Goal: Information Seeking & Learning: Find specific page/section

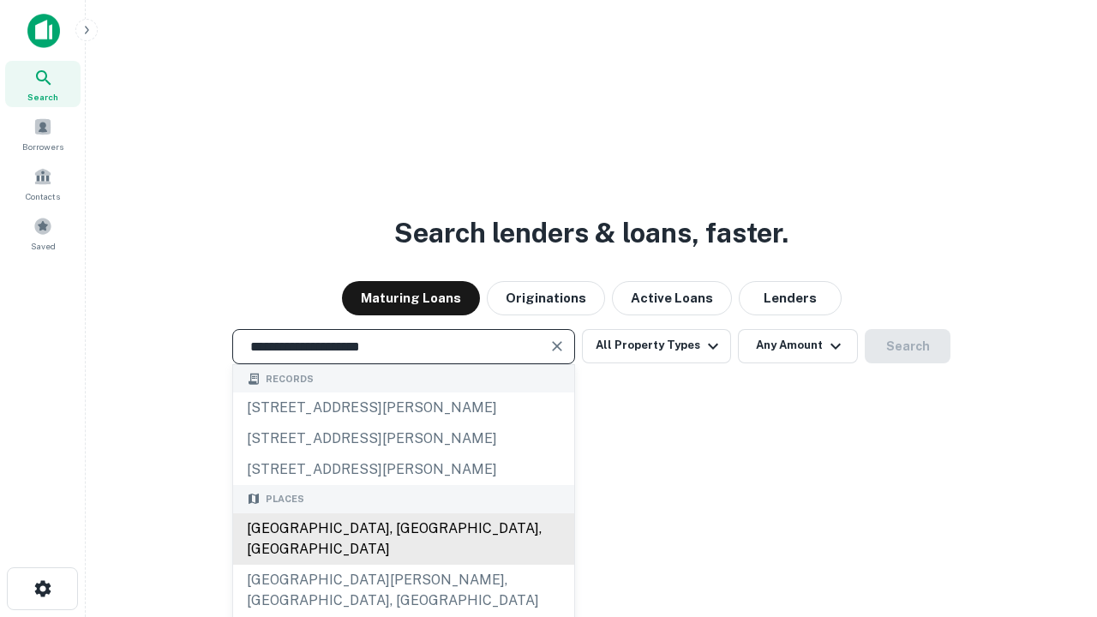
click at [403, 565] on div "[GEOGRAPHIC_DATA], [GEOGRAPHIC_DATA], [GEOGRAPHIC_DATA]" at bounding box center [403, 539] width 341 height 51
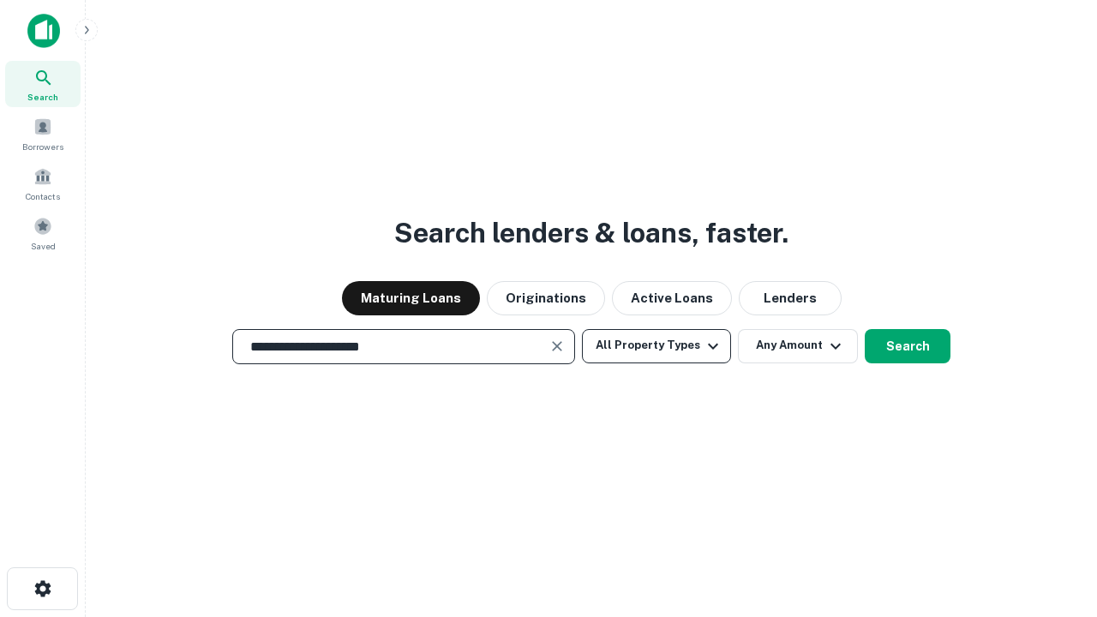
type input "**********"
click at [657, 346] on button "All Property Types" at bounding box center [656, 346] width 149 height 34
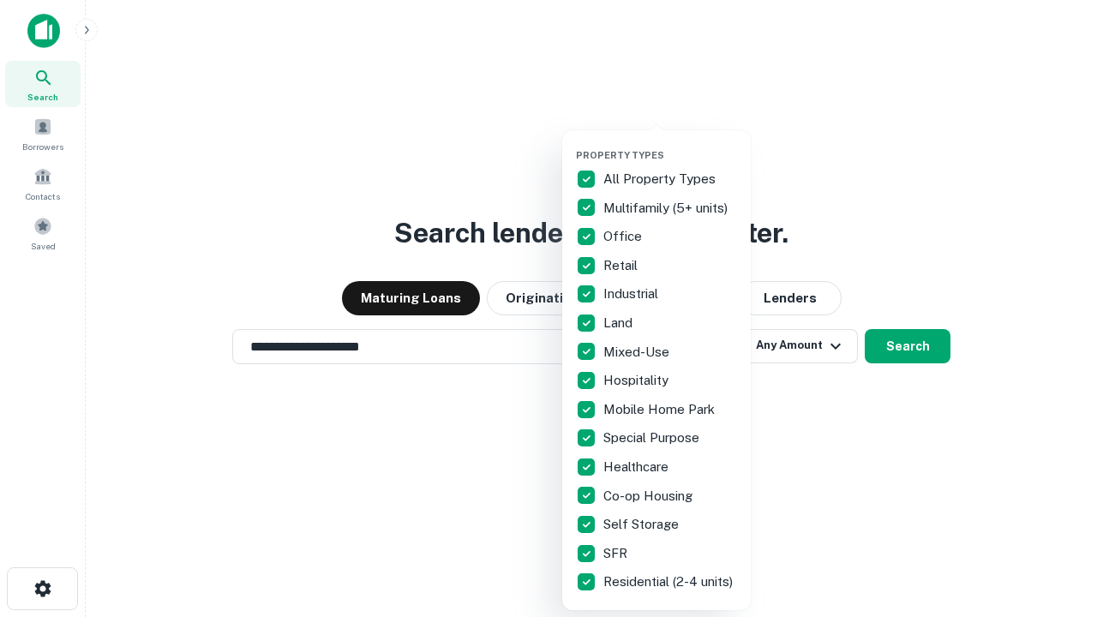
click at [670, 144] on button "button" at bounding box center [670, 144] width 189 height 1
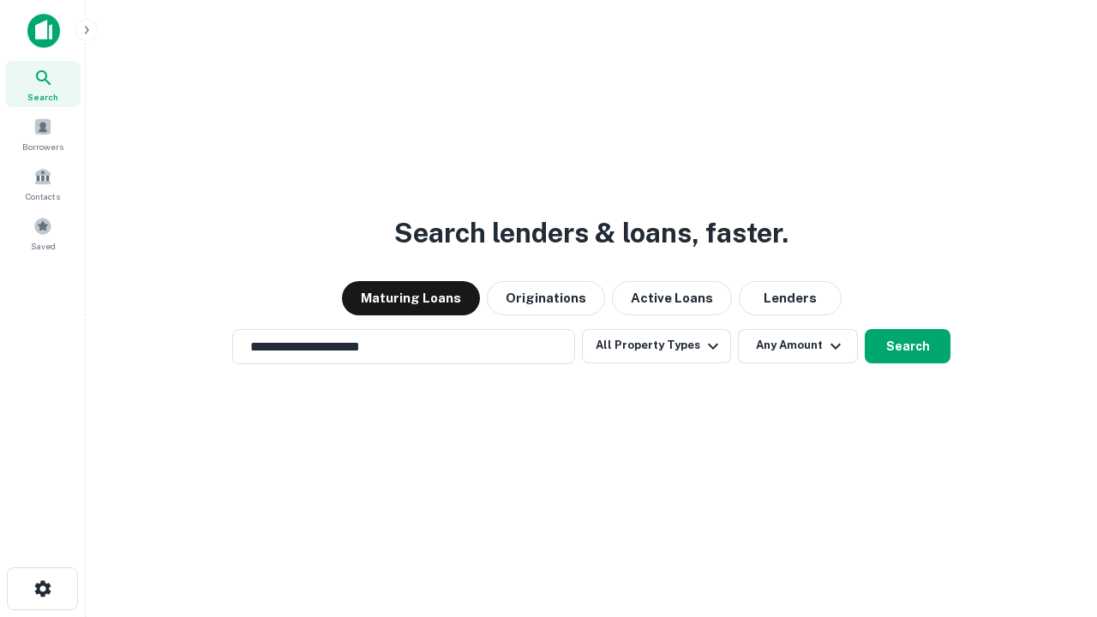
scroll to position [10, 207]
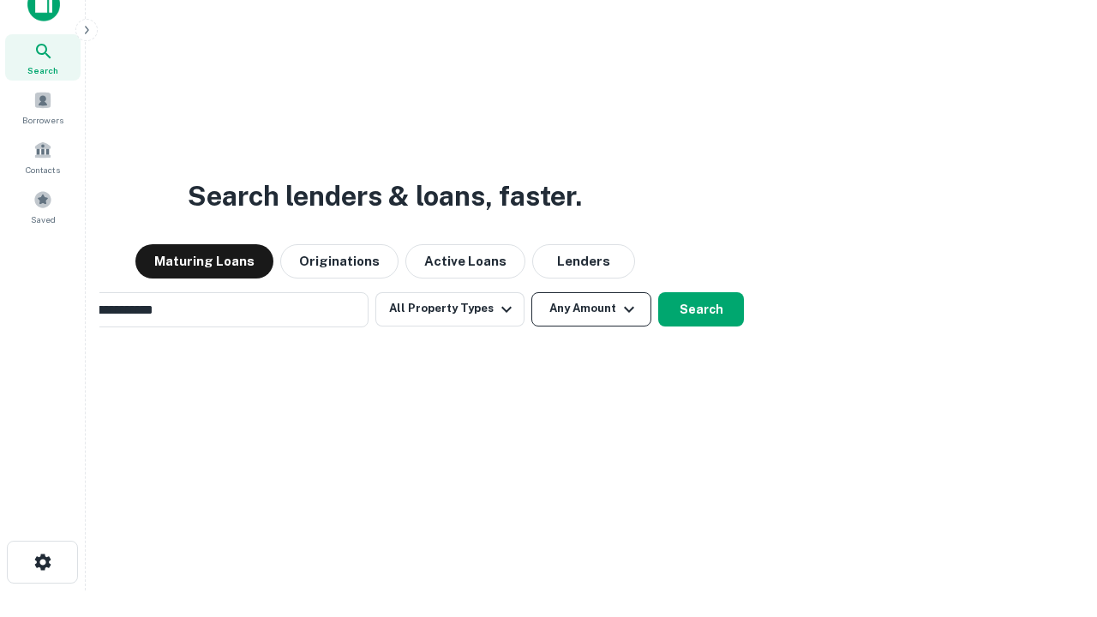
click at [532, 292] on button "Any Amount" at bounding box center [592, 309] width 120 height 34
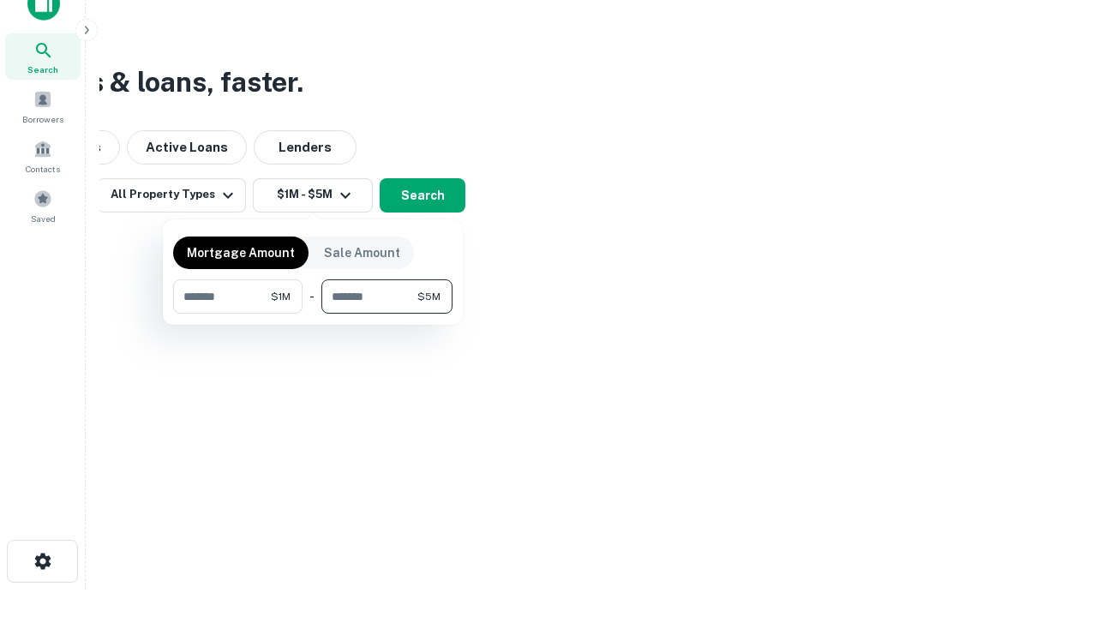
type input "*******"
click at [313, 314] on button "button" at bounding box center [312, 314] width 279 height 1
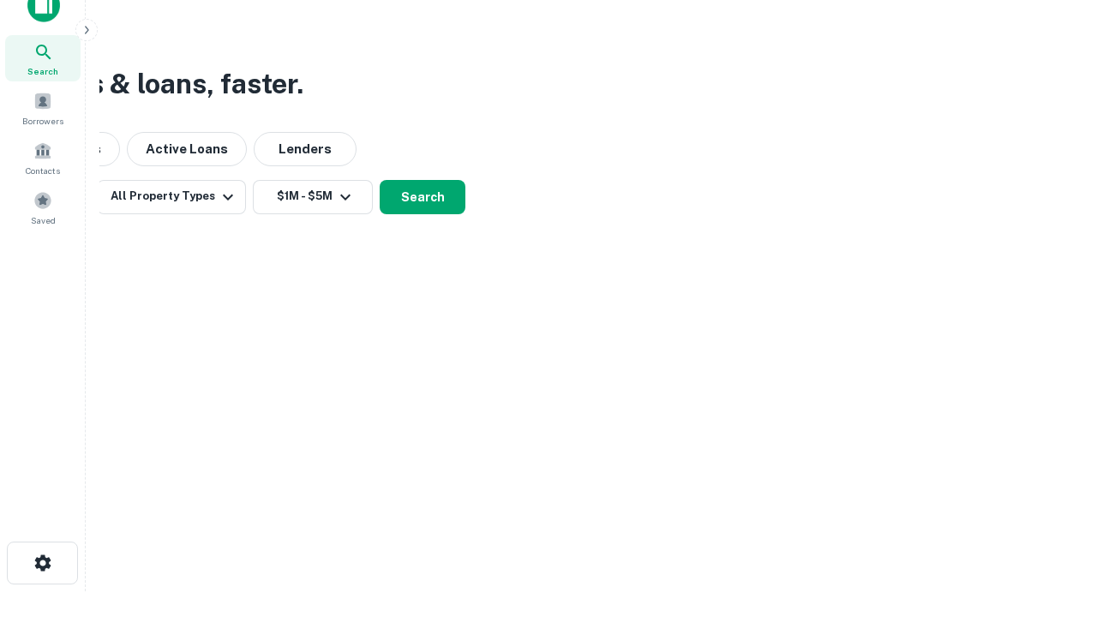
scroll to position [10, 316]
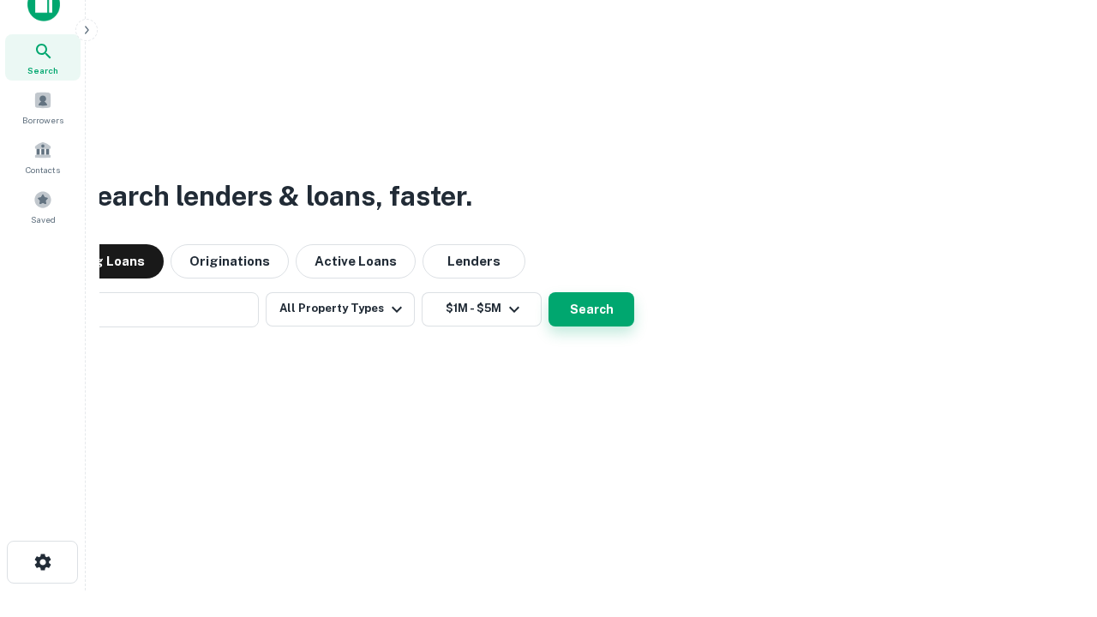
click at [549, 292] on button "Search" at bounding box center [592, 309] width 86 height 34
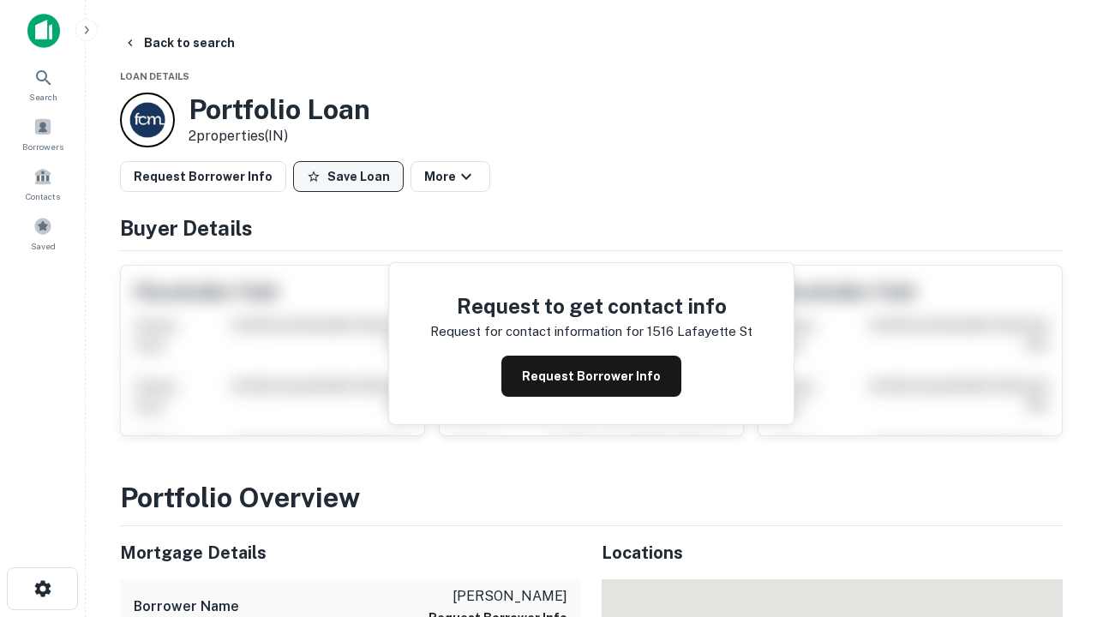
click at [348, 177] on button "Save Loan" at bounding box center [348, 176] width 111 height 31
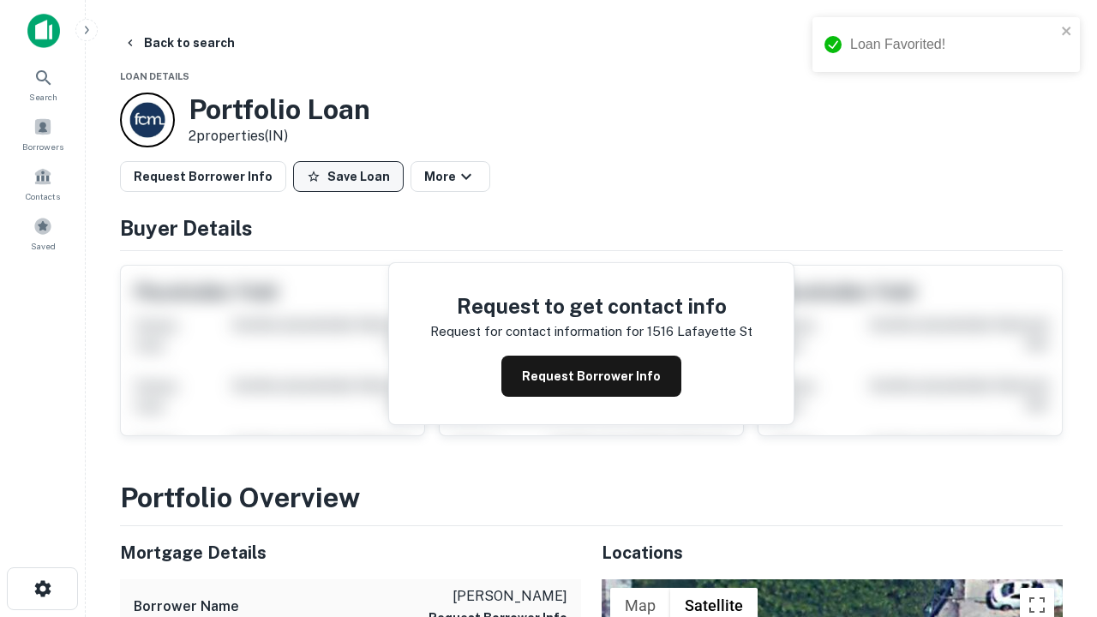
click at [352, 177] on button "Save Loan" at bounding box center [348, 176] width 111 height 31
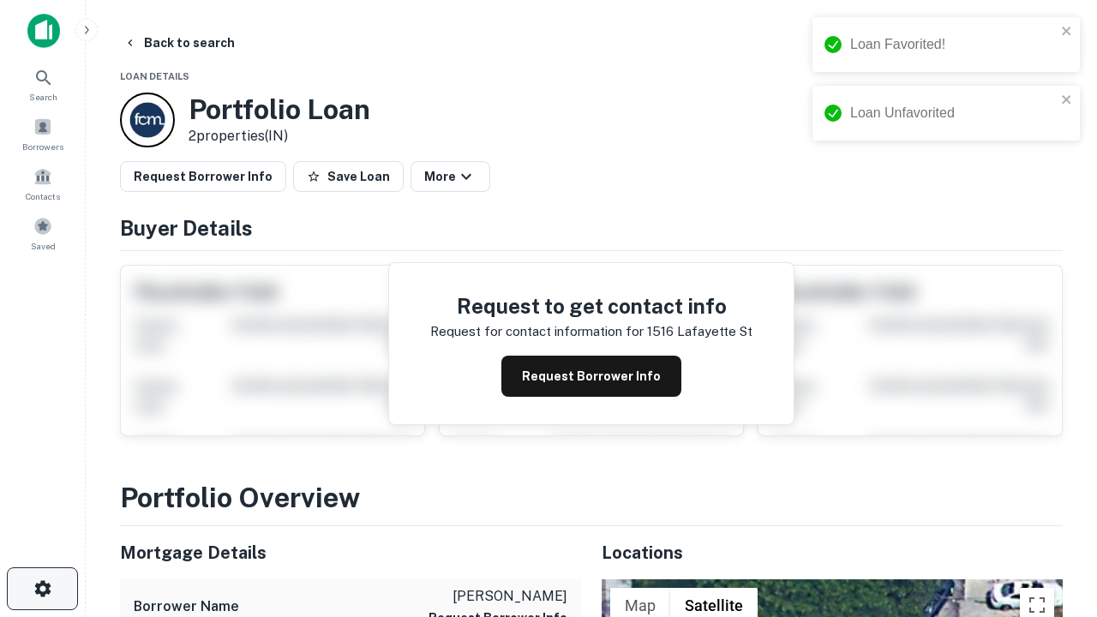
click at [42, 589] on icon "button" at bounding box center [43, 589] width 21 height 21
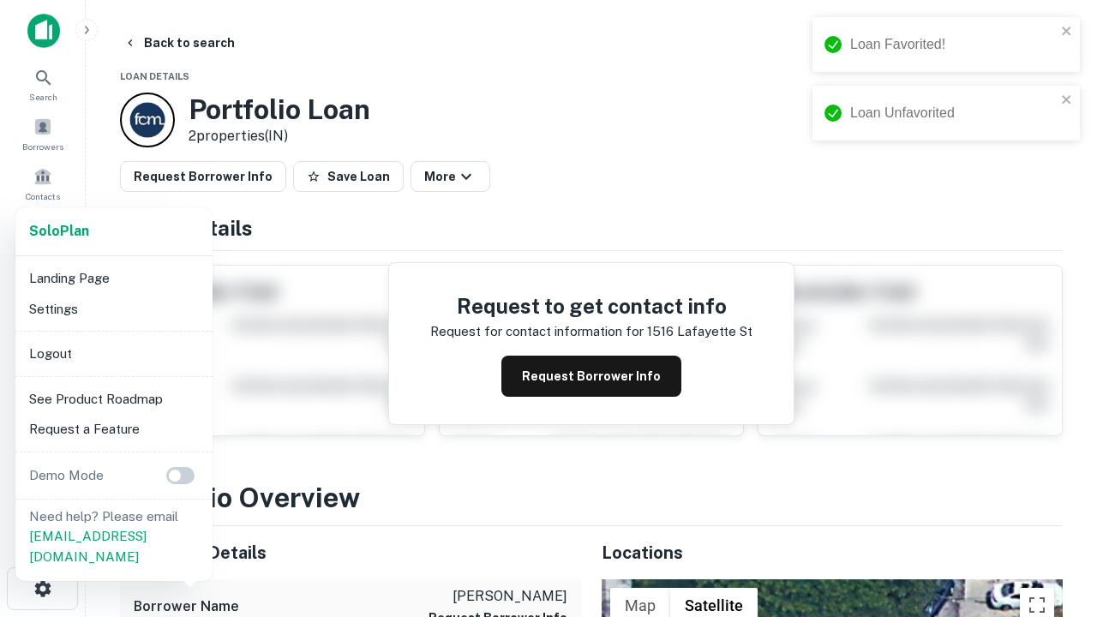
click at [113, 353] on li "Logout" at bounding box center [113, 354] width 183 height 31
